Goal: Use online tool/utility: Utilize a website feature to perform a specific function

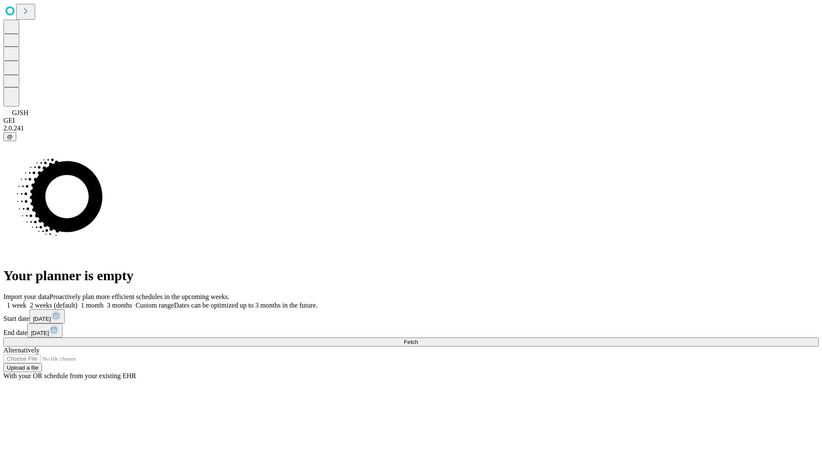
click at [418, 339] on span "Fetch" at bounding box center [411, 342] width 14 height 6
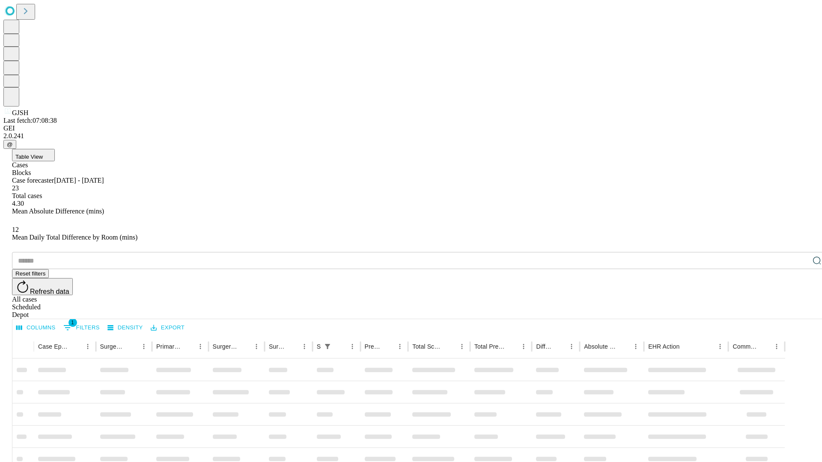
click at [43, 154] on span "Table View" at bounding box center [28, 157] width 27 height 6
